Goal: Task Accomplishment & Management: Use online tool/utility

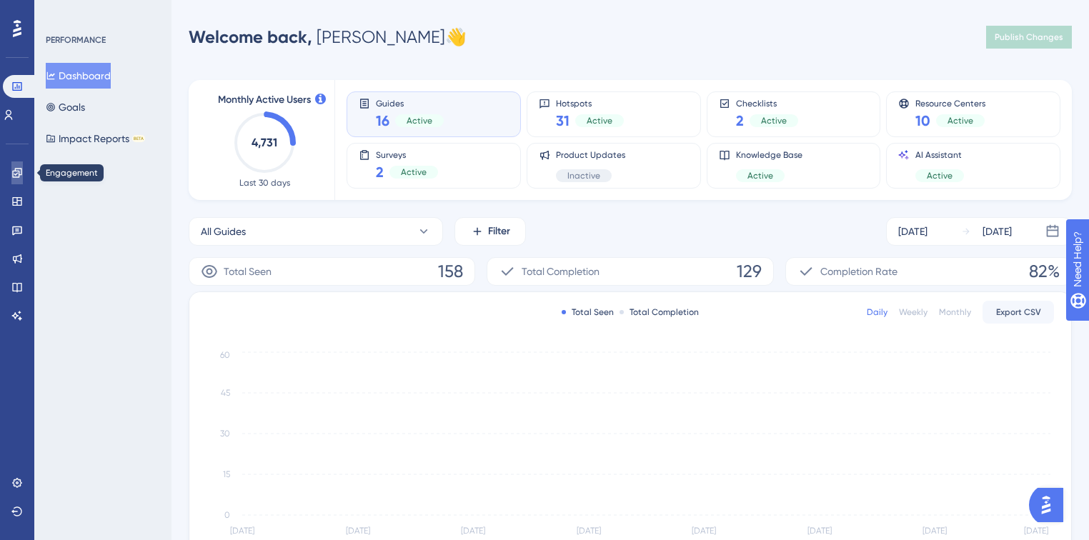
click at [0, 0] on icon at bounding box center [0, 0] width 0 height 0
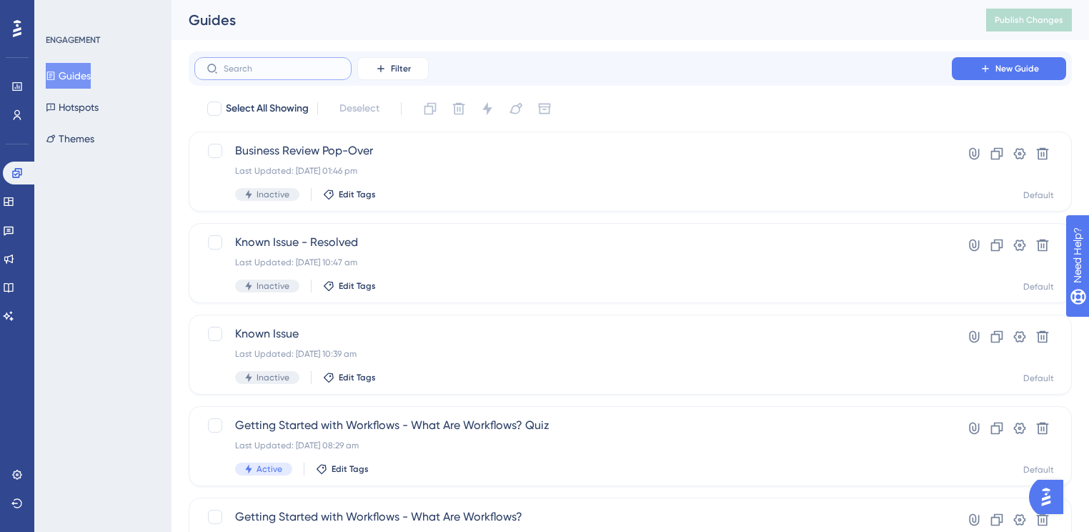
click at [331, 67] on input "text" at bounding box center [282, 69] width 116 height 10
click at [254, 69] on input "text" at bounding box center [282, 69] width 116 height 10
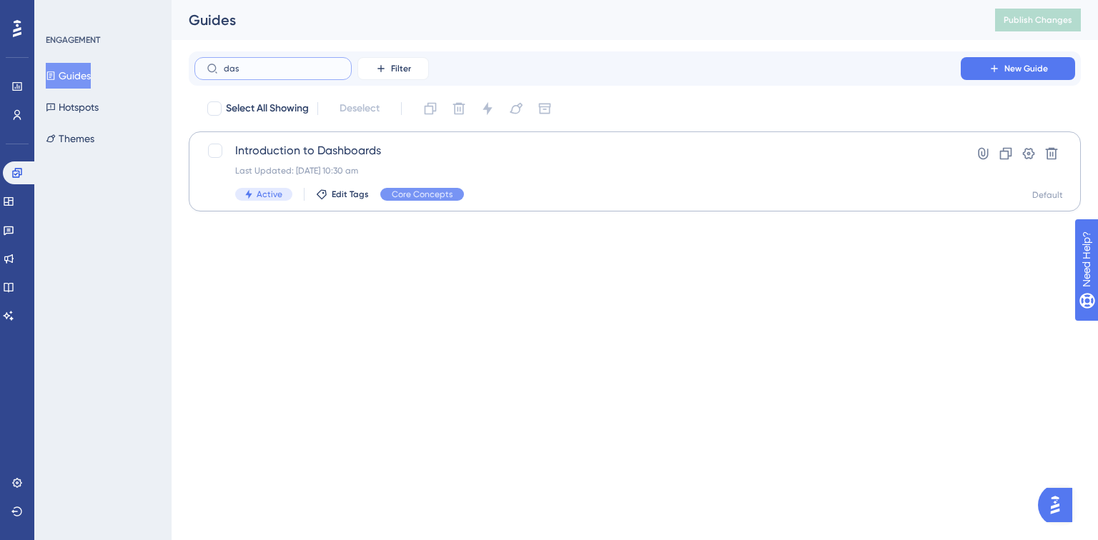
type input "das"
click at [262, 154] on span "Introduction to Dashboards" at bounding box center [577, 150] width 685 height 17
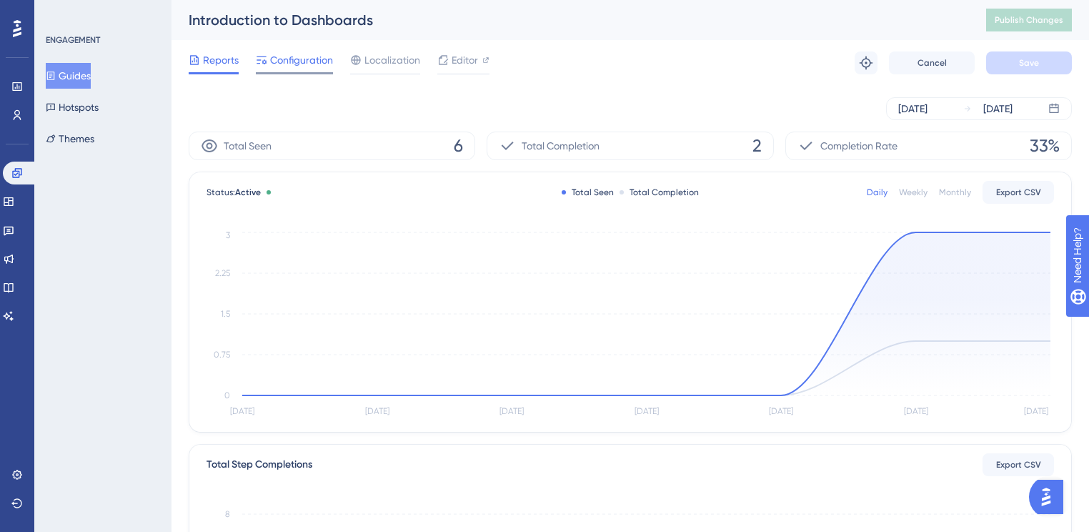
click at [326, 61] on span "Configuration" at bounding box center [301, 59] width 63 height 17
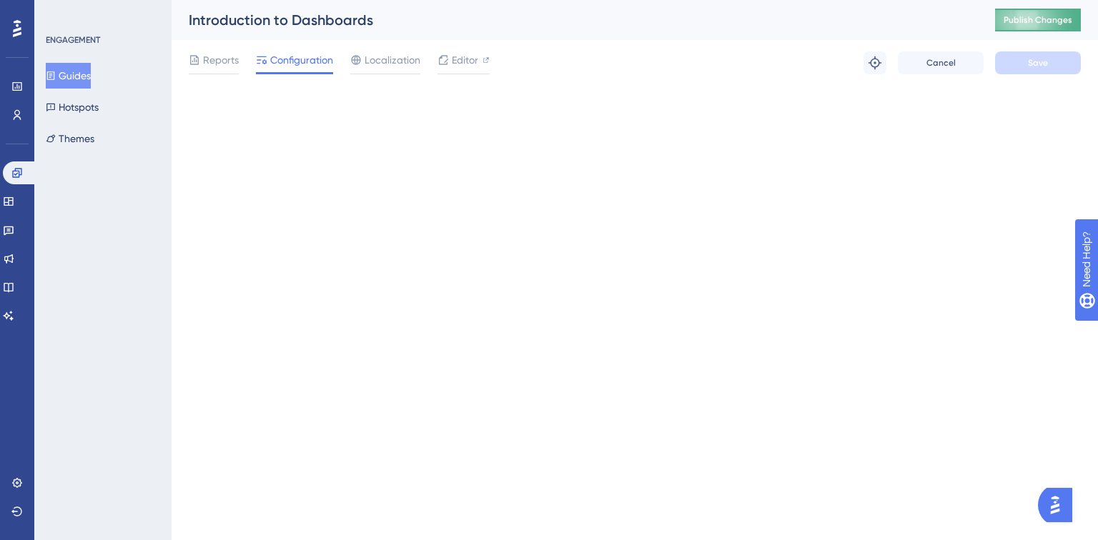
click at [1003, 21] on button "Publish Changes" at bounding box center [1038, 20] width 86 height 23
click at [1066, 9] on button "Publish Changes" at bounding box center [1038, 20] width 86 height 23
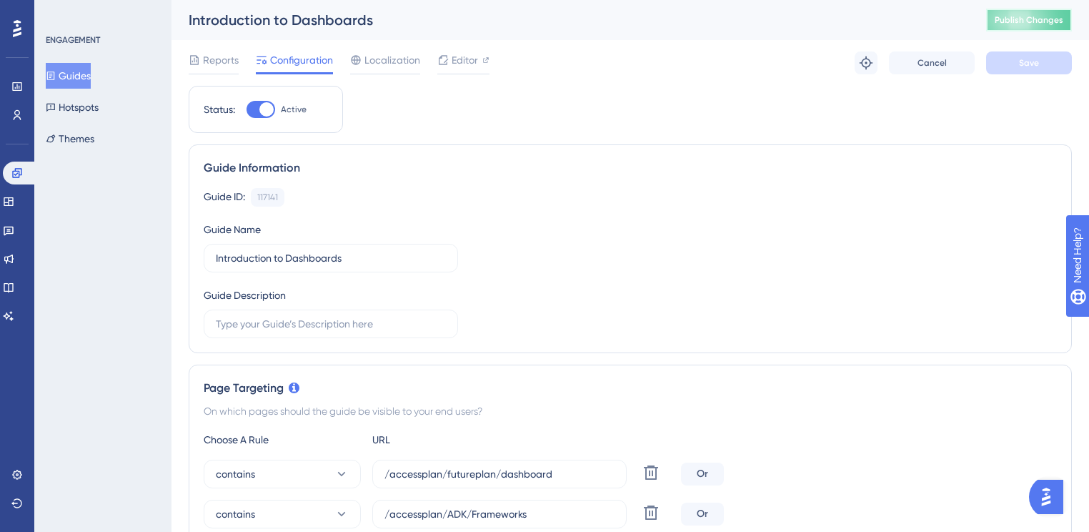
click at [1021, 14] on span "Publish Changes" at bounding box center [1029, 19] width 69 height 11
click at [1018, 24] on span "Publish Changes" at bounding box center [1029, 19] width 69 height 11
click at [1015, 25] on span "Publish Changes" at bounding box center [1029, 19] width 69 height 11
click at [1022, 21] on span "Publish Changes" at bounding box center [1029, 19] width 69 height 11
